Goal: Task Accomplishment & Management: Use online tool/utility

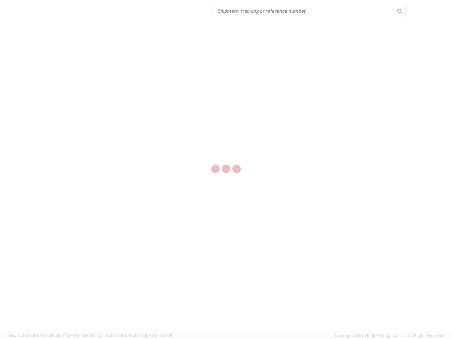
select select "US"
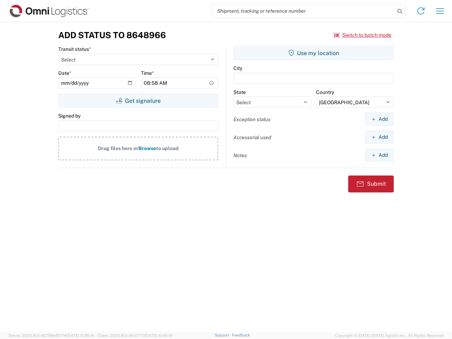
click at [303, 11] on input "search" at bounding box center [303, 10] width 183 height 13
click at [399, 11] on icon at bounding box center [399, 11] width 10 height 10
click at [420, 11] on icon at bounding box center [420, 10] width 11 height 11
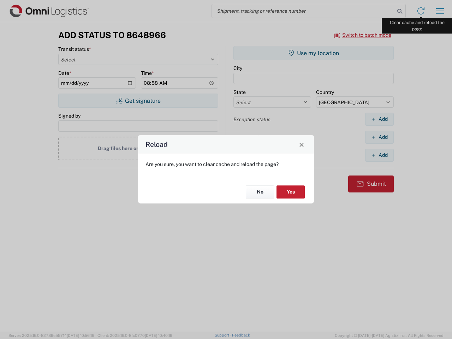
click at [440, 11] on div "Reload Are you sure, you want to clear cache and reload the page? No Yes" at bounding box center [226, 169] width 452 height 339
click at [362, 35] on div "Reload Are you sure, you want to clear cache and reload the page? No Yes" at bounding box center [226, 169] width 452 height 339
click at [138, 101] on div "Reload Are you sure, you want to clear cache and reload the page? No Yes" at bounding box center [226, 169] width 452 height 339
click at [313, 53] on div "Reload Are you sure, you want to clear cache and reload the page? No Yes" at bounding box center [226, 169] width 452 height 339
click at [379, 119] on div "Reload Are you sure, you want to clear cache and reload the page? No Yes" at bounding box center [226, 169] width 452 height 339
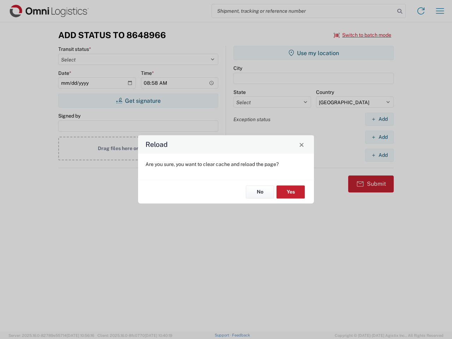
click at [379, 137] on div "Reload Are you sure, you want to clear cache and reload the page? No Yes" at bounding box center [226, 169] width 452 height 339
click at [379, 155] on div "Reload Are you sure, you want to clear cache and reload the page? No Yes" at bounding box center [226, 169] width 452 height 339
